Goal: Information Seeking & Learning: Learn about a topic

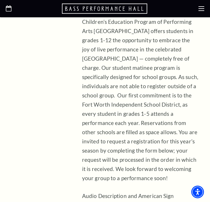
scroll to position [288, 0]
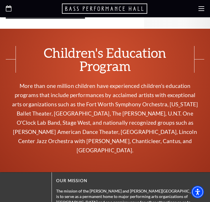
scroll to position [1288, 0]
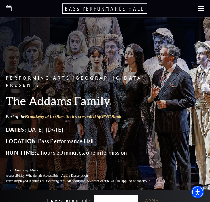
click at [201, 6] on use at bounding box center [201, 8] width 6 height 5
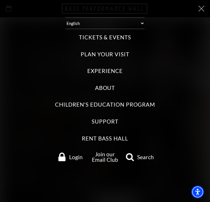
click at [104, 104] on label "Children's Education Program" at bounding box center [105, 105] width 100 height 8
click at [0, 0] on Program "Children's Education Program" at bounding box center [0, 0] width 0 height 0
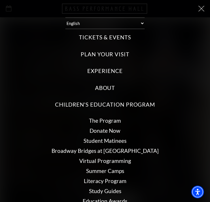
click at [100, 142] on link "Student Matinees" at bounding box center [104, 141] width 43 height 7
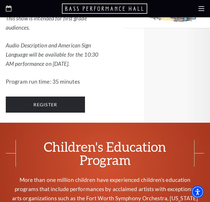
scroll to position [1183, 0]
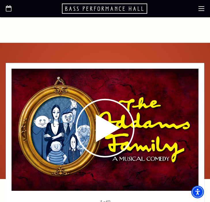
scroll to position [757, 0]
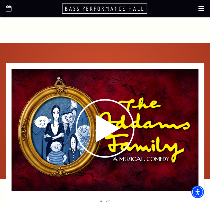
click at [199, 9] on icon at bounding box center [201, 9] width 6 height 6
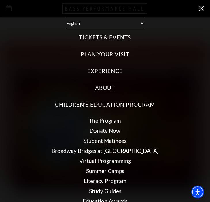
click at [115, 37] on label "Tickets & Events" at bounding box center [105, 38] width 52 height 8
click at [0, 0] on Events "Tickets & Events" at bounding box center [0, 0] width 0 height 0
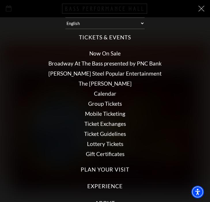
click at [98, 64] on link "Broadway At The Bass presented by PNC Bank" at bounding box center [104, 63] width 113 height 7
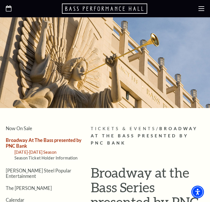
click at [42, 153] on link "[DATE]-[DATE] Season" at bounding box center [35, 152] width 42 height 5
